Goal: Transaction & Acquisition: Purchase product/service

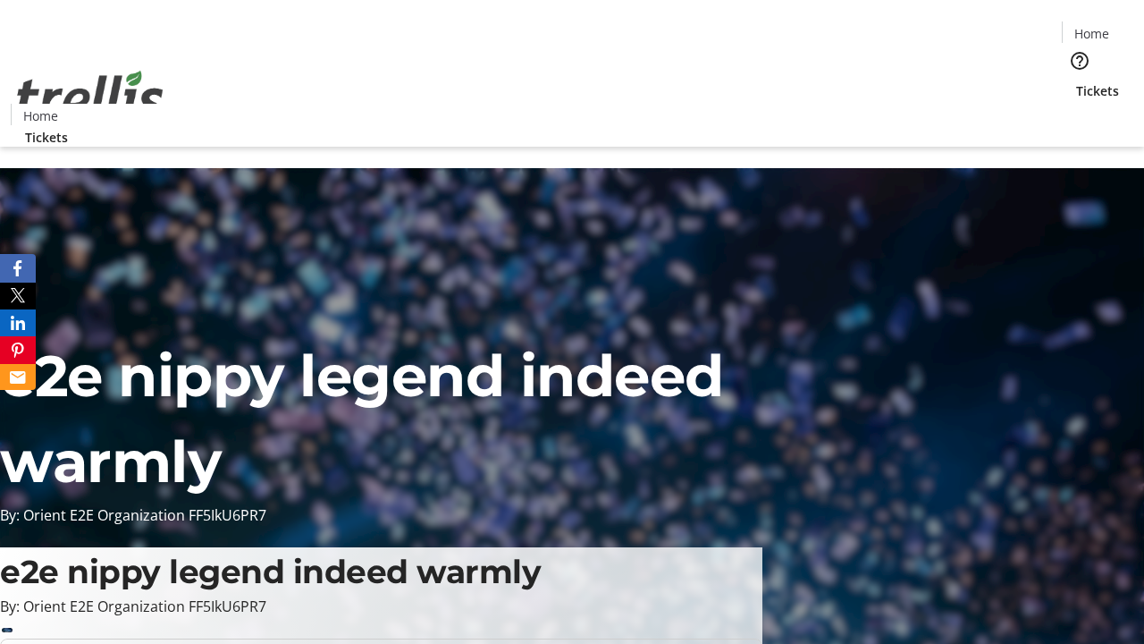
click at [1076, 81] on span "Tickets" at bounding box center [1097, 90] width 43 height 19
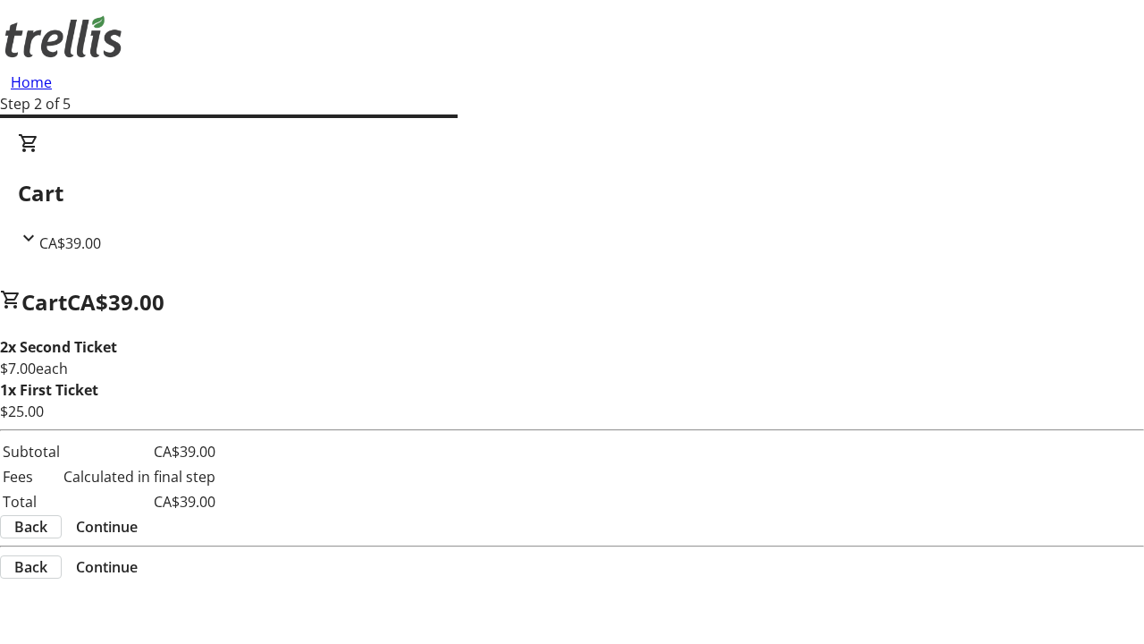
click at [138, 516] on span "Continue" at bounding box center [107, 526] width 62 height 21
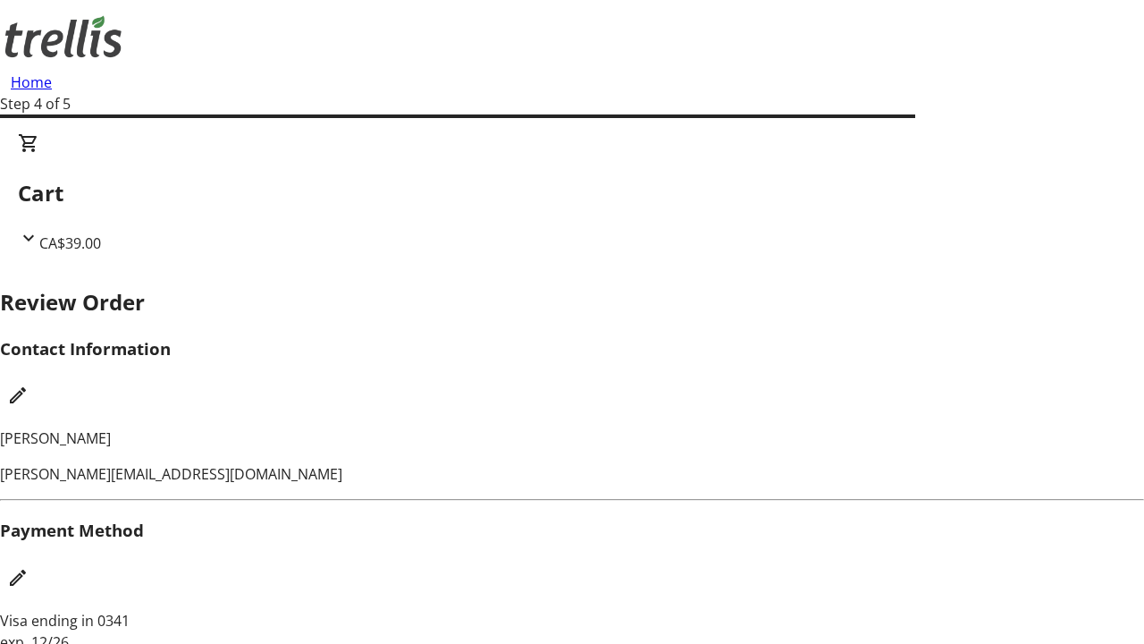
click at [29, 384] on mat-icon "Edit Contact Information" at bounding box center [17, 394] width 21 height 21
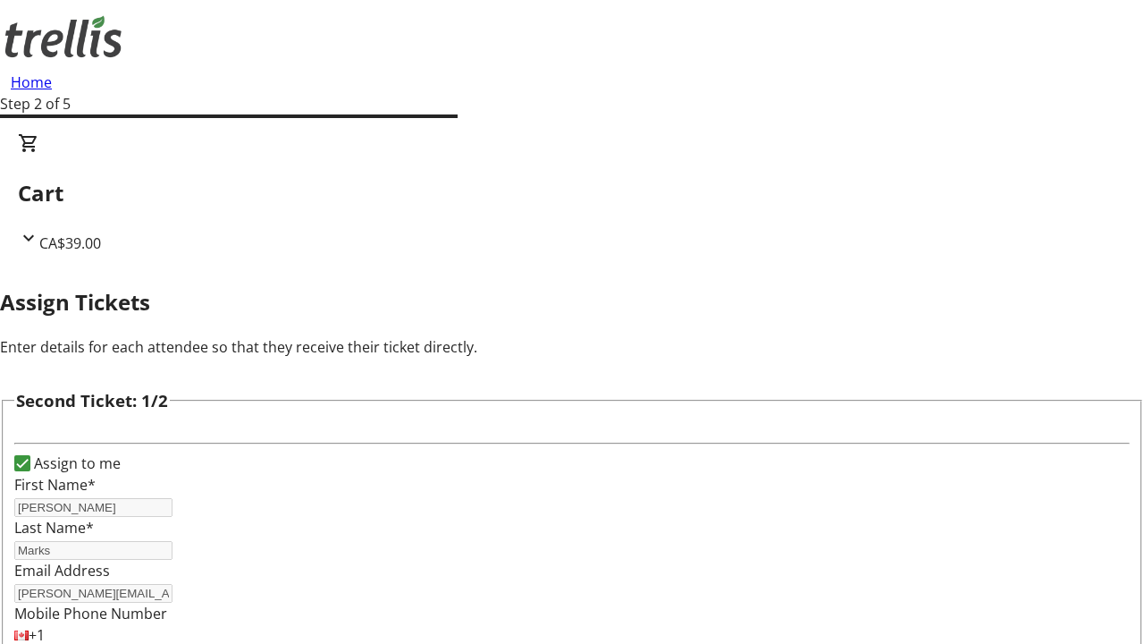
scroll to position [210, 0]
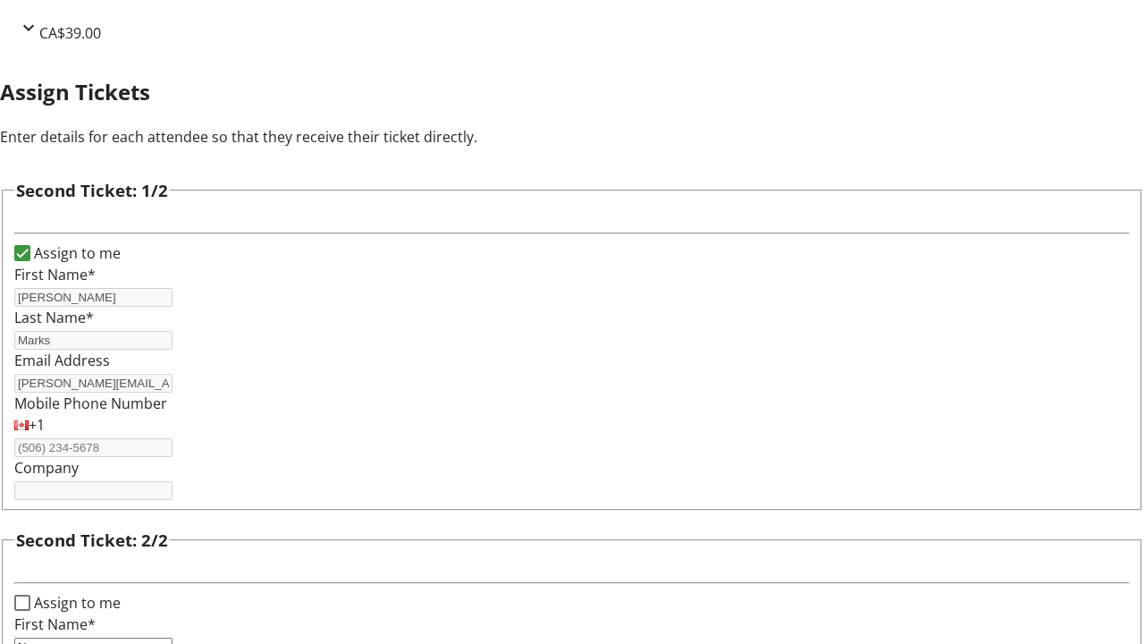
type input "Name"
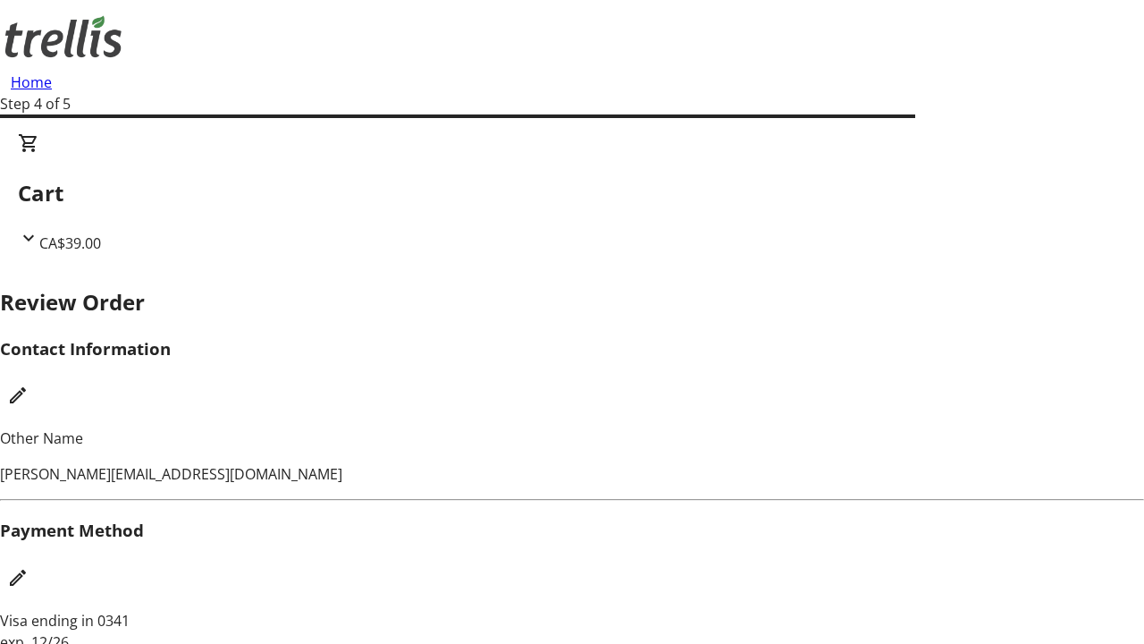
click at [29, 567] on mat-icon "Edit Payment Method" at bounding box center [17, 577] width 21 height 21
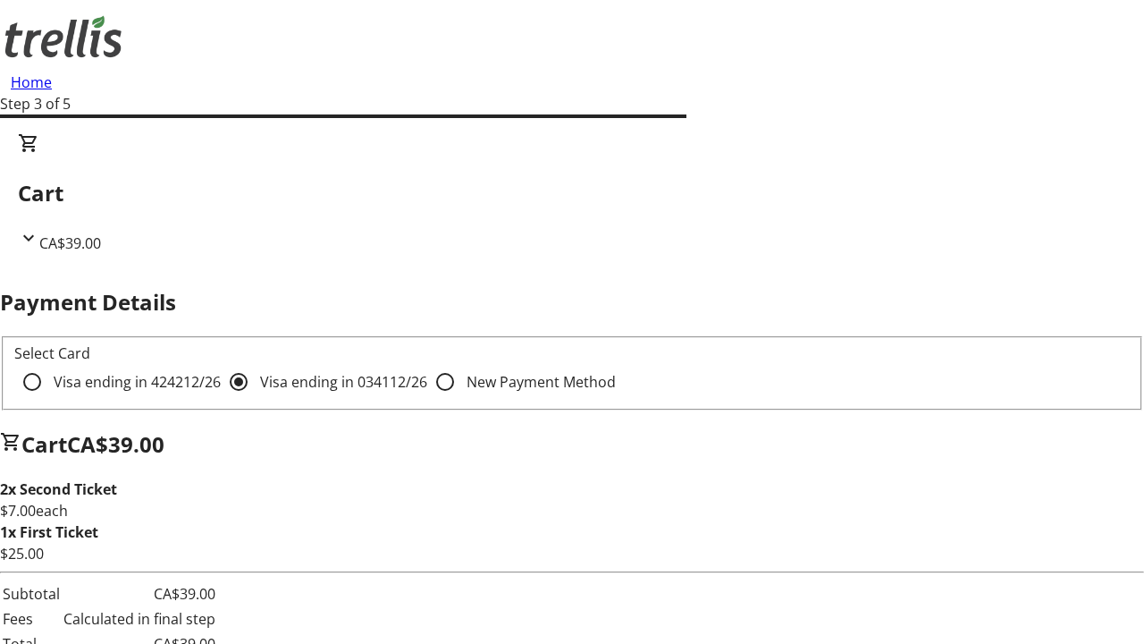
click at [50, 364] on input "Visa ending in 4242 12/26" at bounding box center [32, 382] width 36 height 36
radio input "true"
